Goal: Information Seeking & Learning: Learn about a topic

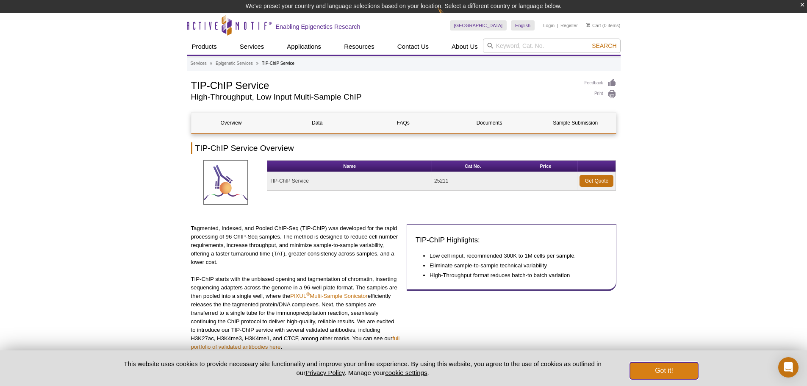
click at [673, 372] on button "Got it!" at bounding box center [664, 370] width 68 height 17
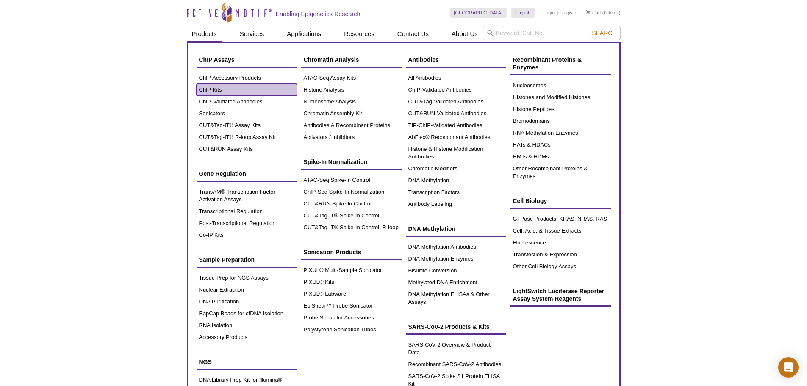
click at [208, 89] on link "ChIP Kits" at bounding box center [247, 90] width 100 height 12
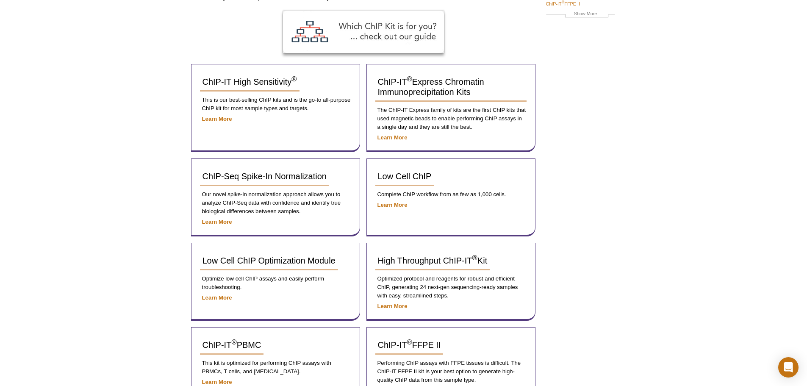
scroll to position [114, 0]
click at [239, 84] on span "ChIP-IT High Sensitivity ®" at bounding box center [250, 82] width 95 height 9
